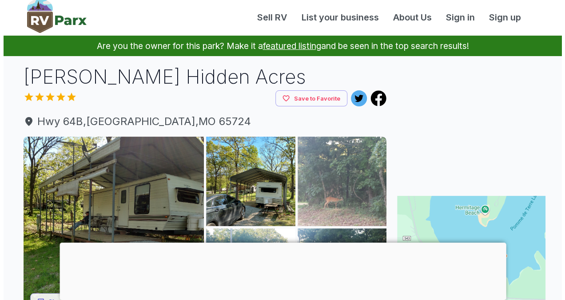
scroll to position [2, 0]
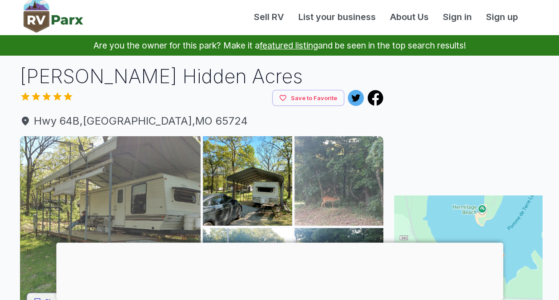
drag, startPoint x: 0, startPoint y: 0, endPoint x: 158, endPoint y: 193, distance: 249.5
click at [158, 193] on img at bounding box center [110, 226] width 181 height 181
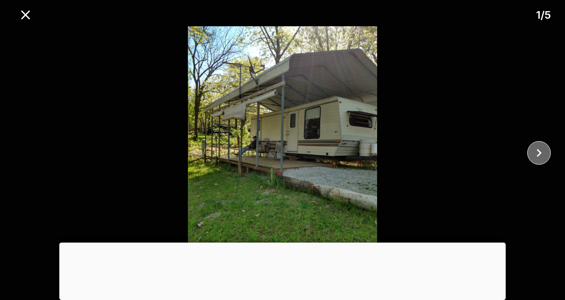
click at [541, 160] on icon "close" at bounding box center [540, 153] width 16 height 16
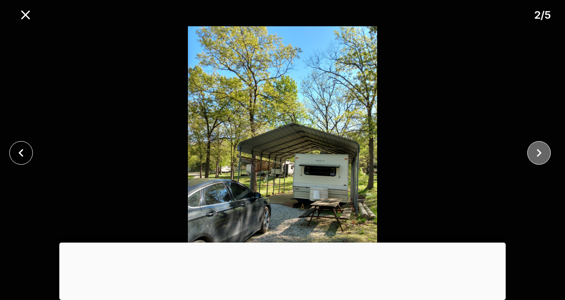
click at [541, 160] on icon "close" at bounding box center [540, 153] width 16 height 16
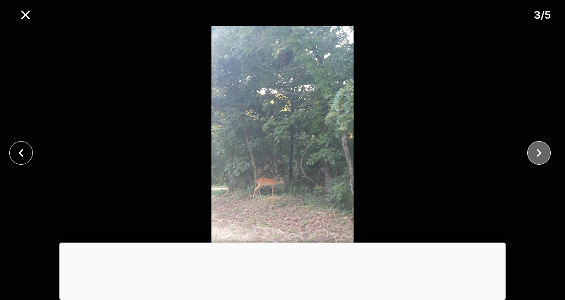
click at [541, 160] on icon "close" at bounding box center [540, 153] width 16 height 16
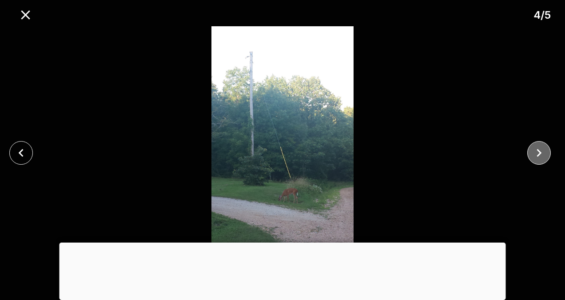
click at [541, 160] on icon "close" at bounding box center [540, 153] width 16 height 16
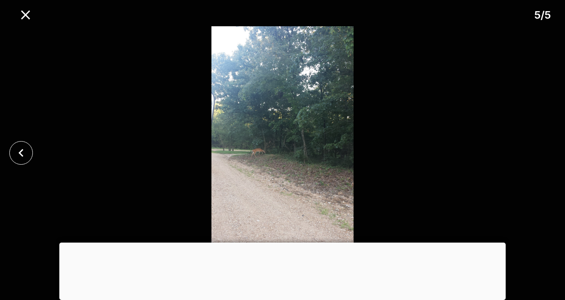
click at [541, 160] on div at bounding box center [282, 152] width 565 height 253
click at [23, 152] on icon "close" at bounding box center [21, 153] width 16 height 16
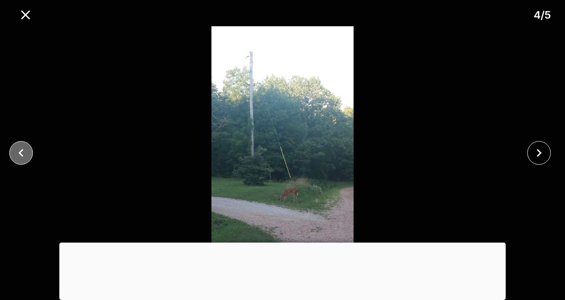
click at [23, 152] on icon "close" at bounding box center [21, 153] width 16 height 16
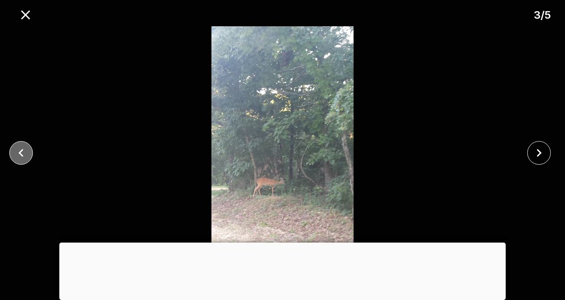
click at [23, 152] on icon "close" at bounding box center [21, 153] width 16 height 16
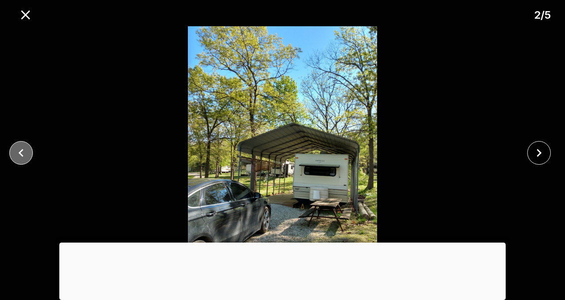
click at [23, 152] on icon "close" at bounding box center [21, 153] width 16 height 16
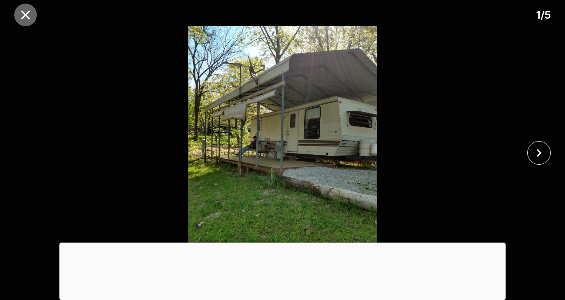
click at [29, 10] on icon "close" at bounding box center [26, 15] width 16 height 16
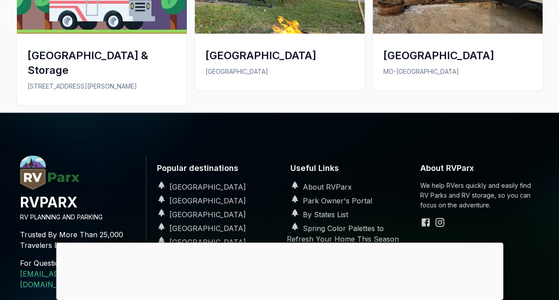
scroll to position [856, 0]
